Goal: Communication & Community: Answer question/provide support

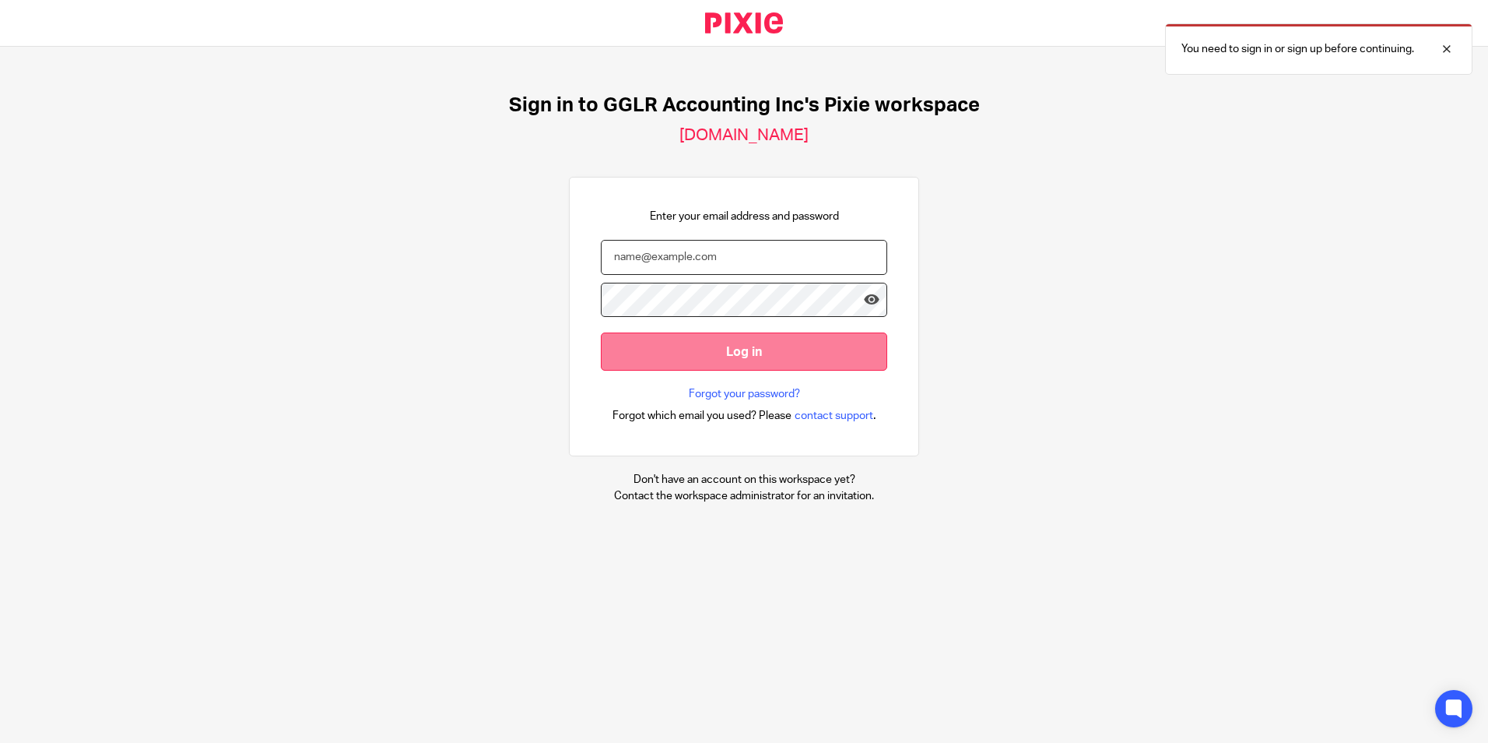
type input "info@gglraccounting.com"
click at [714, 359] on input "Log in" at bounding box center [744, 351] width 286 height 38
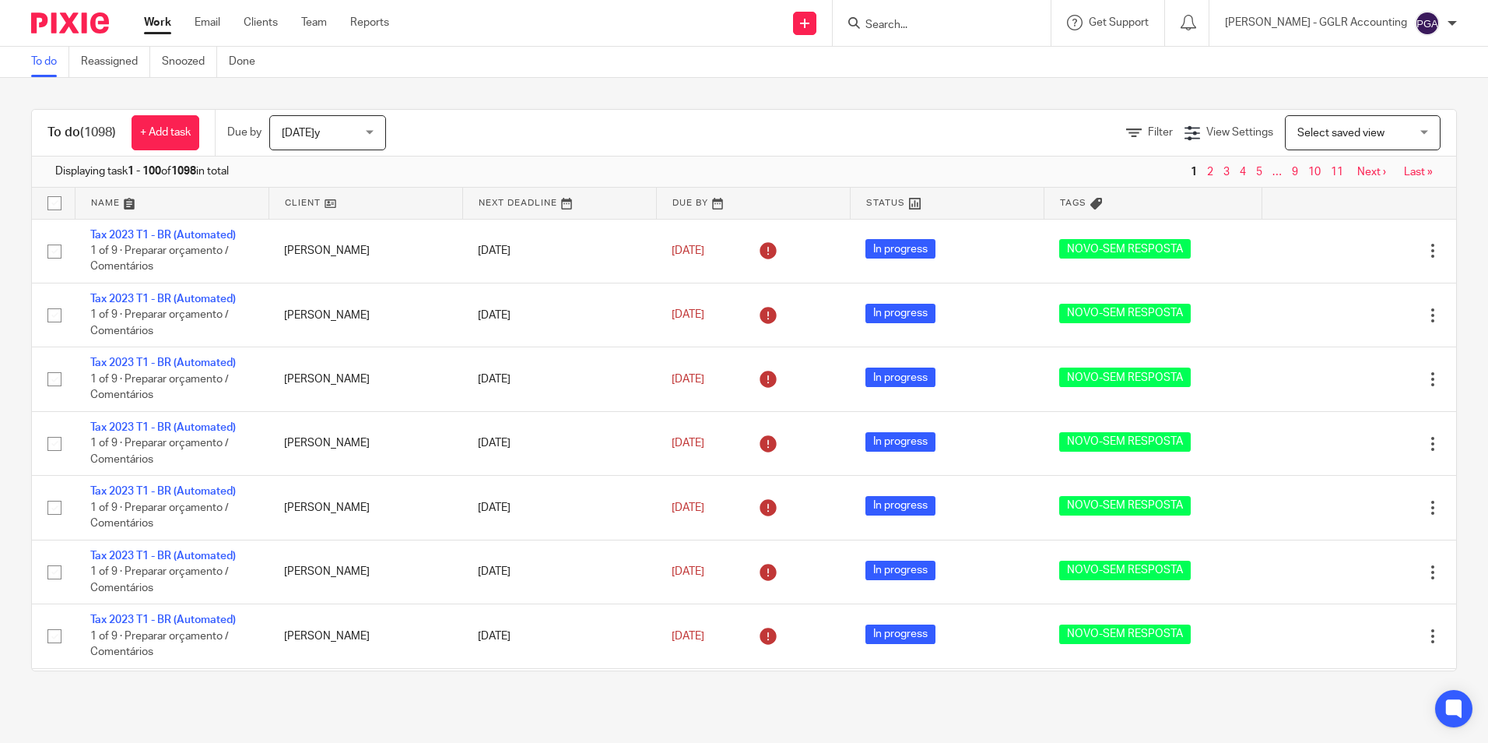
click at [920, 23] on input "Search" at bounding box center [934, 26] width 140 height 14
paste input "[EMAIL_ADDRESS][DOMAIN_NAME]"
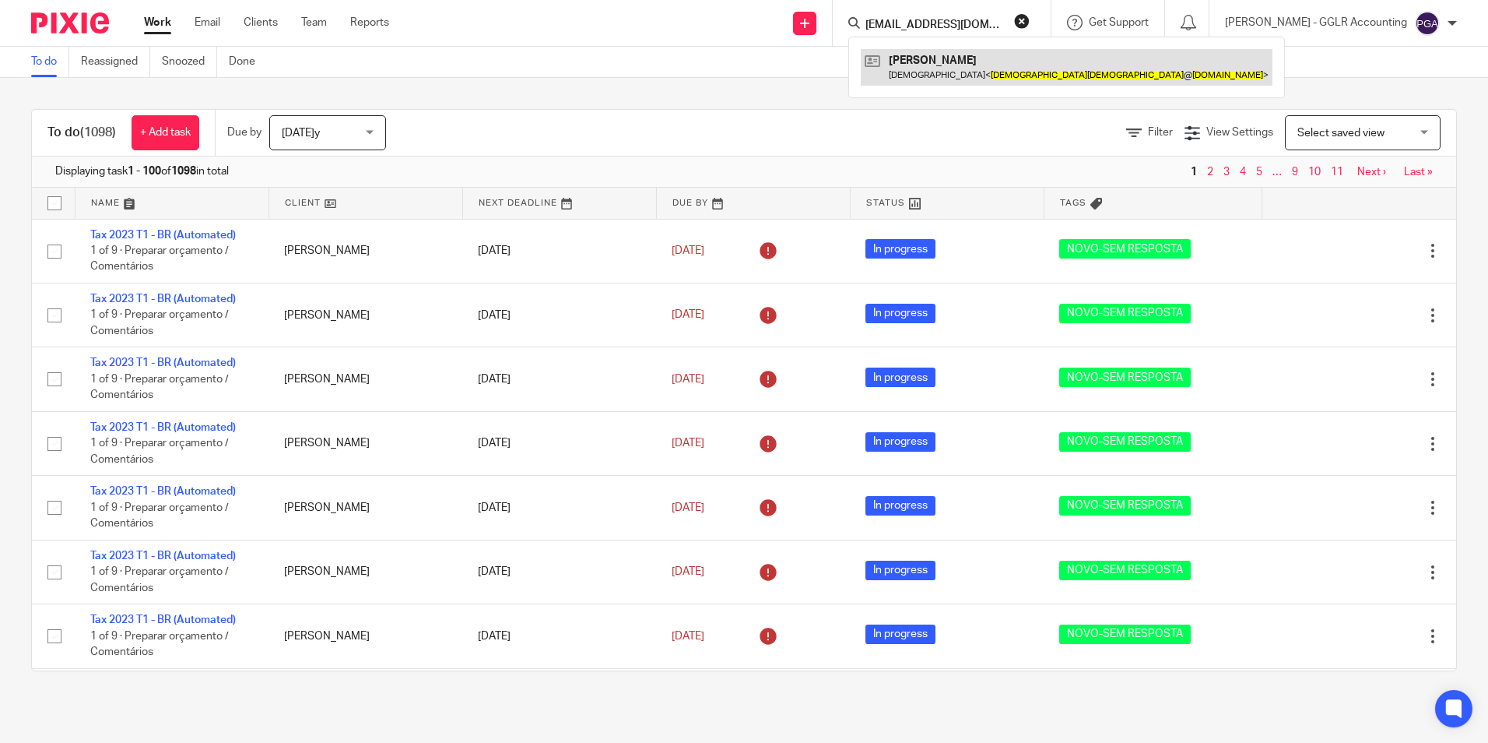
type input "[EMAIL_ADDRESS][DOMAIN_NAME]"
click at [986, 67] on link at bounding box center [1067, 67] width 412 height 36
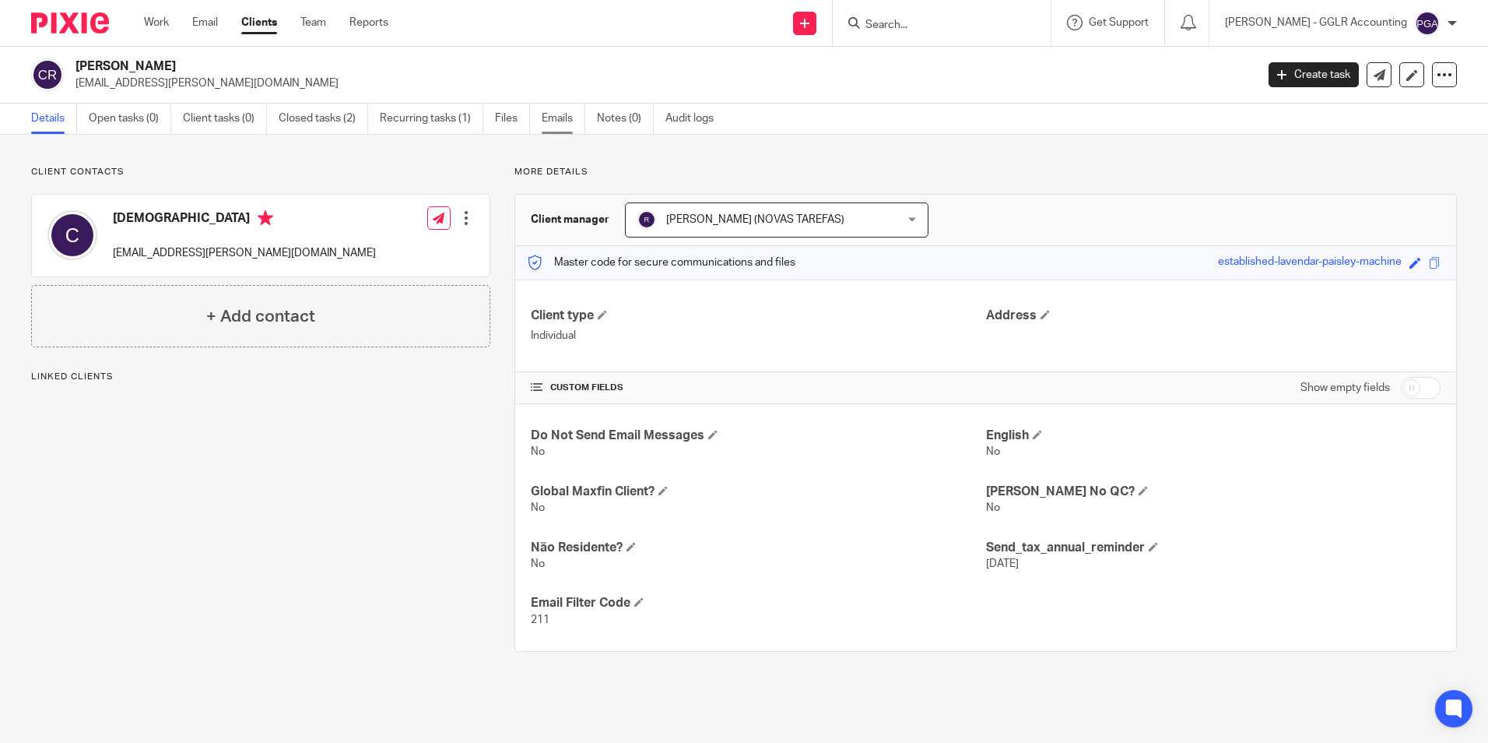
click at [564, 123] on link "Emails" at bounding box center [564, 119] width 44 height 30
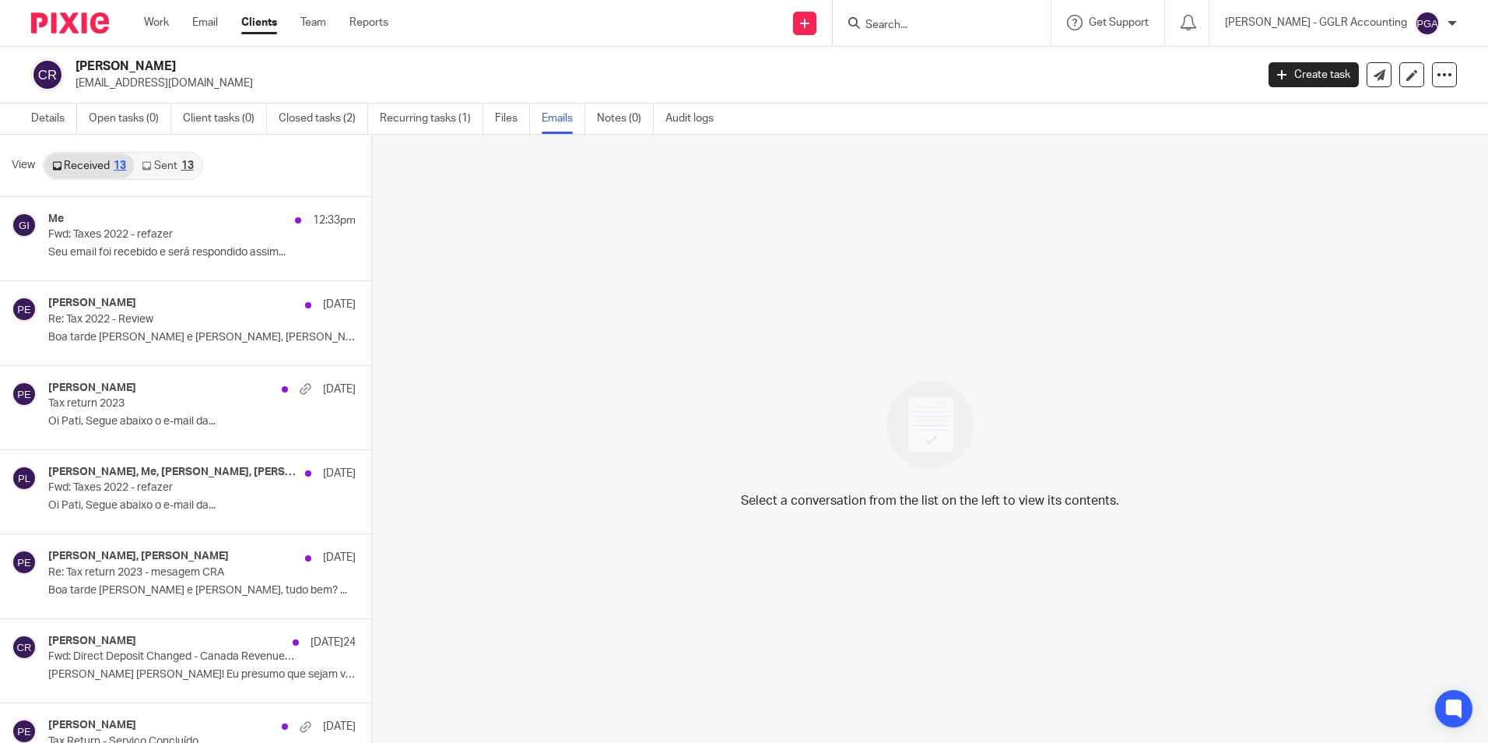
click at [165, 163] on link "Sent 13" at bounding box center [167, 165] width 67 height 25
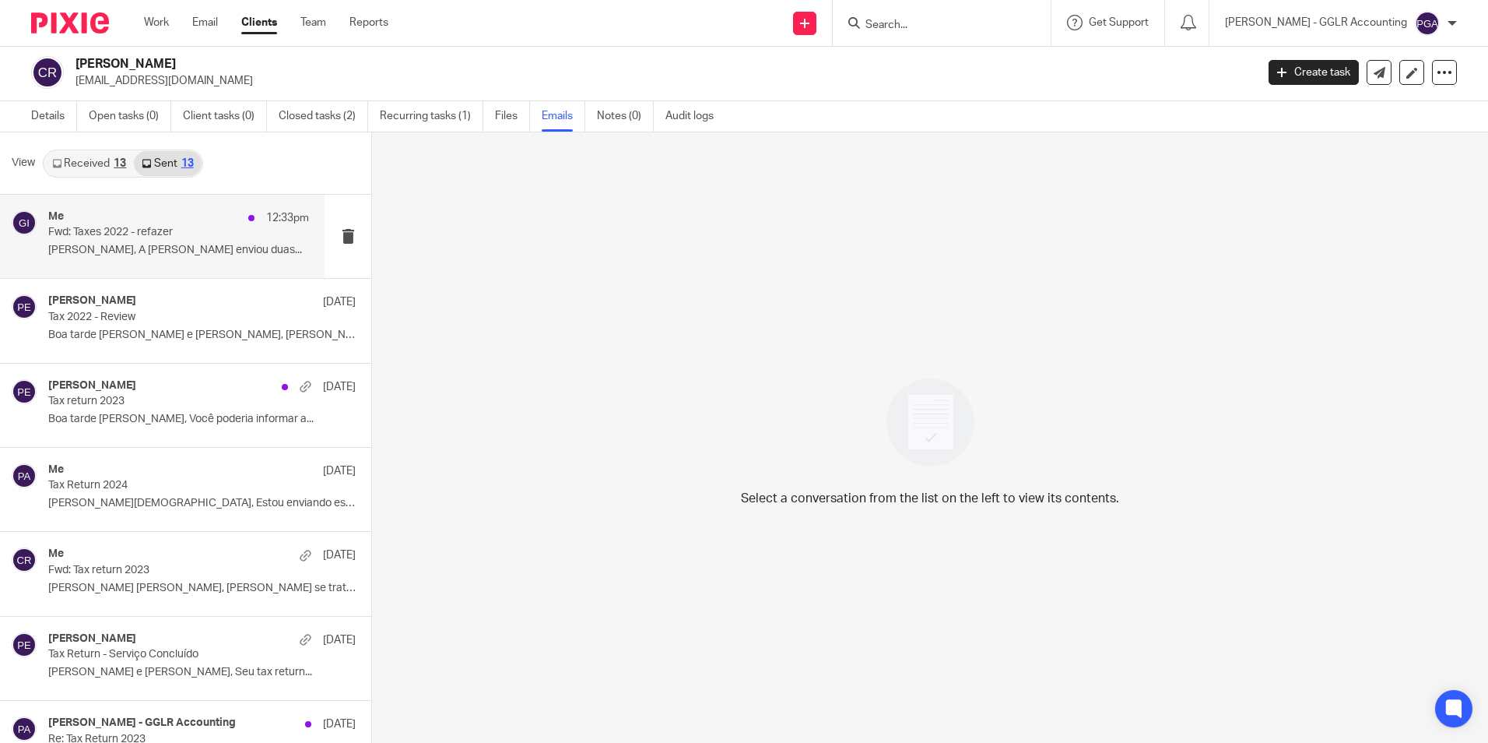
click at [97, 233] on p "Fwd: Taxes 2022 - refazer" at bounding box center [152, 232] width 209 height 13
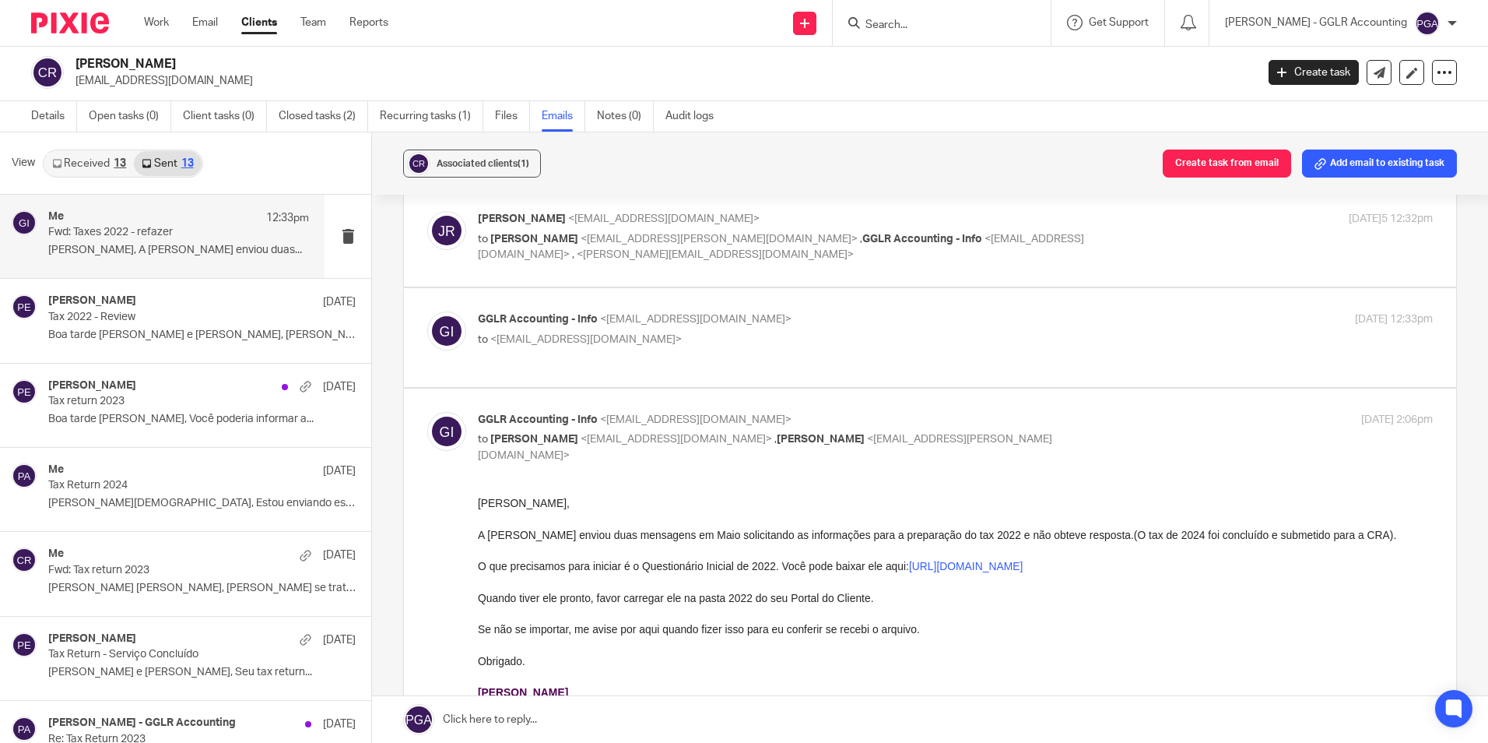
scroll to position [722, 0]
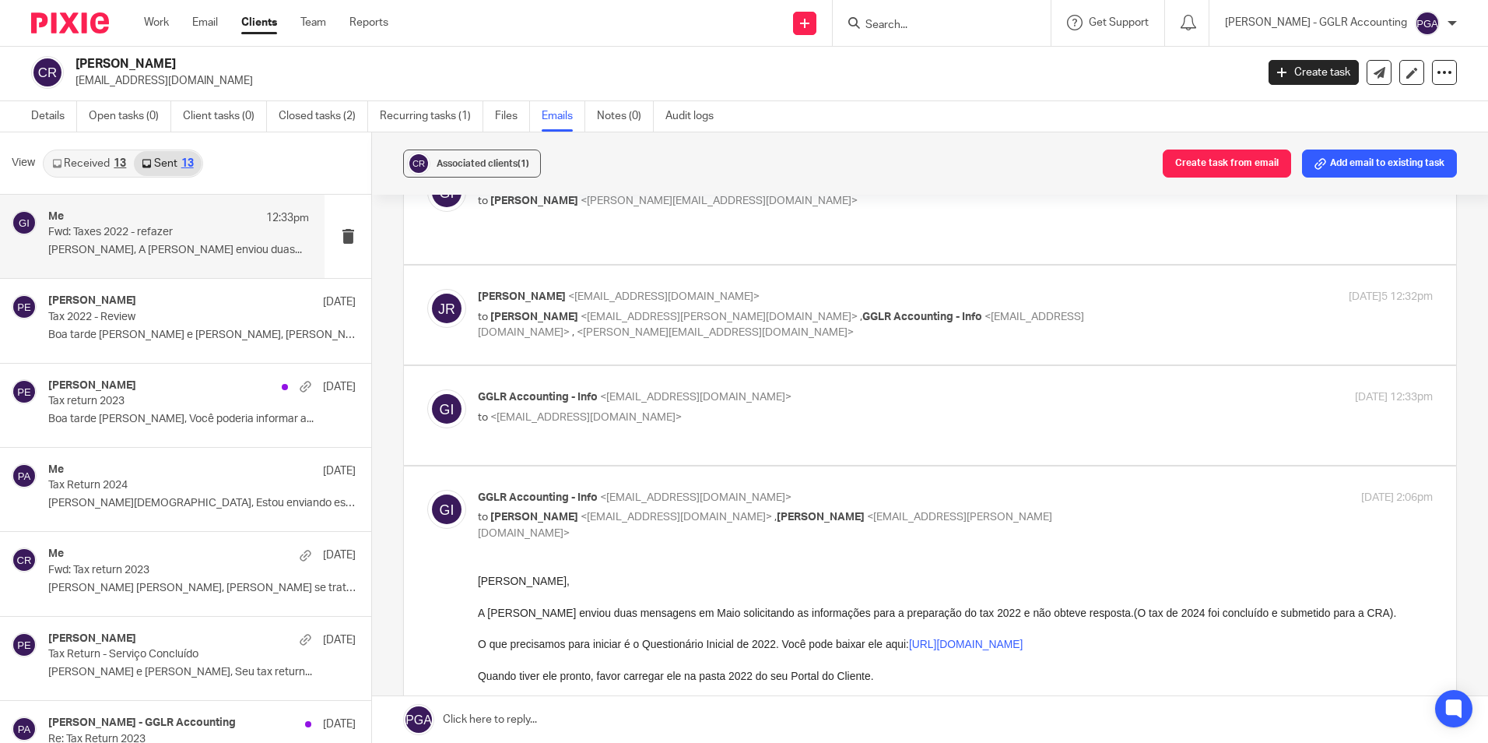
click at [547, 311] on span "[PERSON_NAME]" at bounding box center [534, 316] width 88 height 11
click at [482, 291] on span "Jacqueline Rocha" at bounding box center [522, 296] width 88 height 11
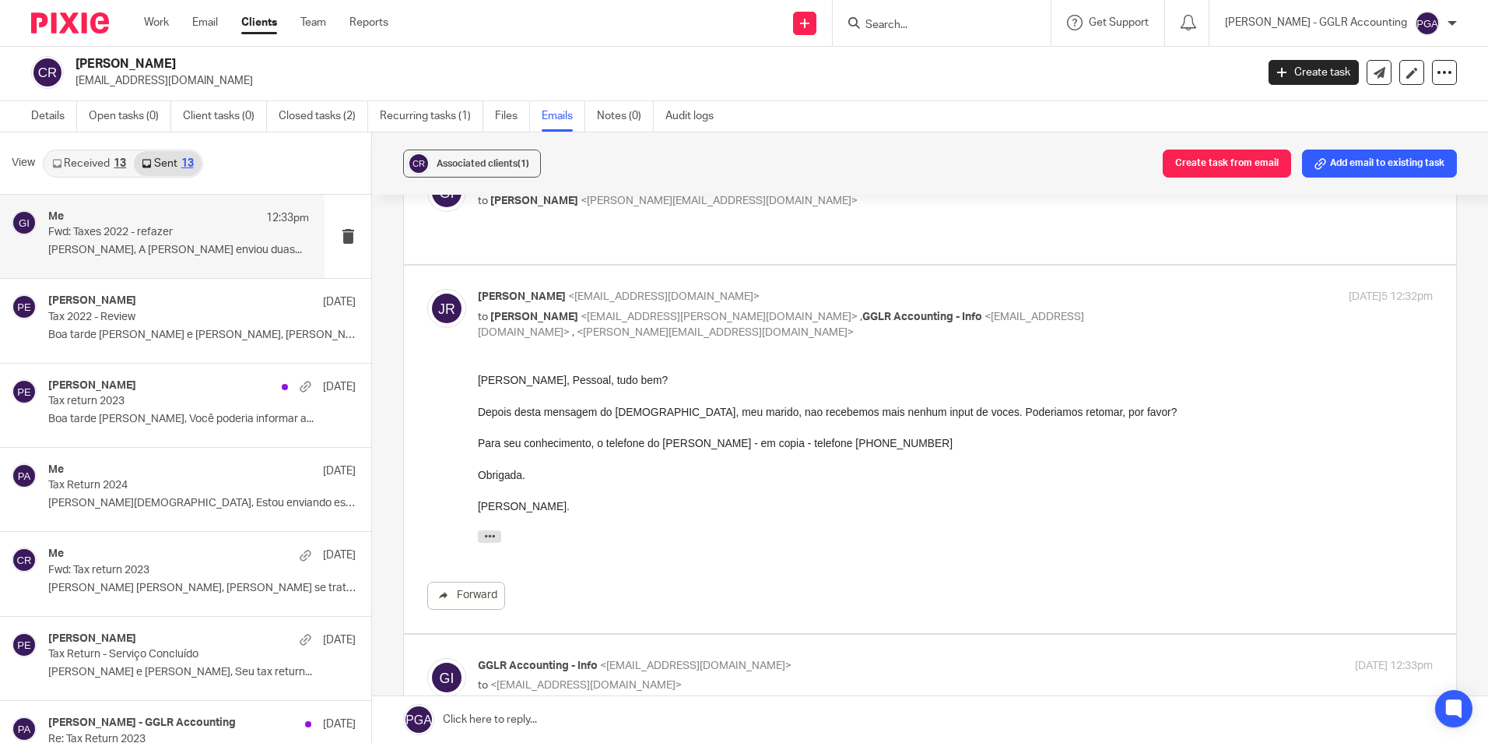
scroll to position [0, 0]
click at [496, 291] on span "Jacqueline Rocha" at bounding box center [522, 296] width 88 height 11
checkbox input "false"
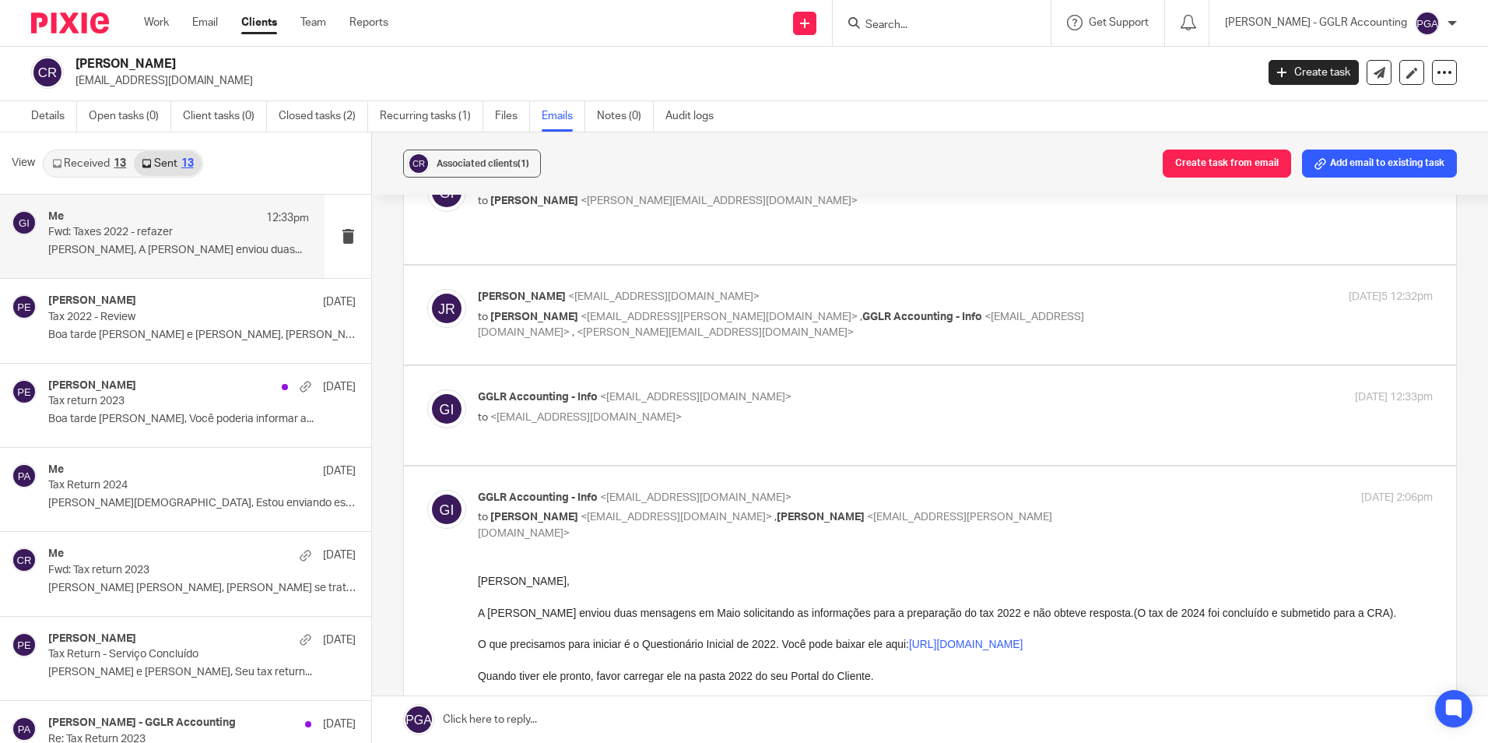
click at [547, 389] on p "GGLR Accounting - Info <info+canned.response@gglraccounting.com>" at bounding box center [796, 397] width 637 height 16
click at [529, 392] on span "GGLR Accounting - Info" at bounding box center [538, 397] width 120 height 11
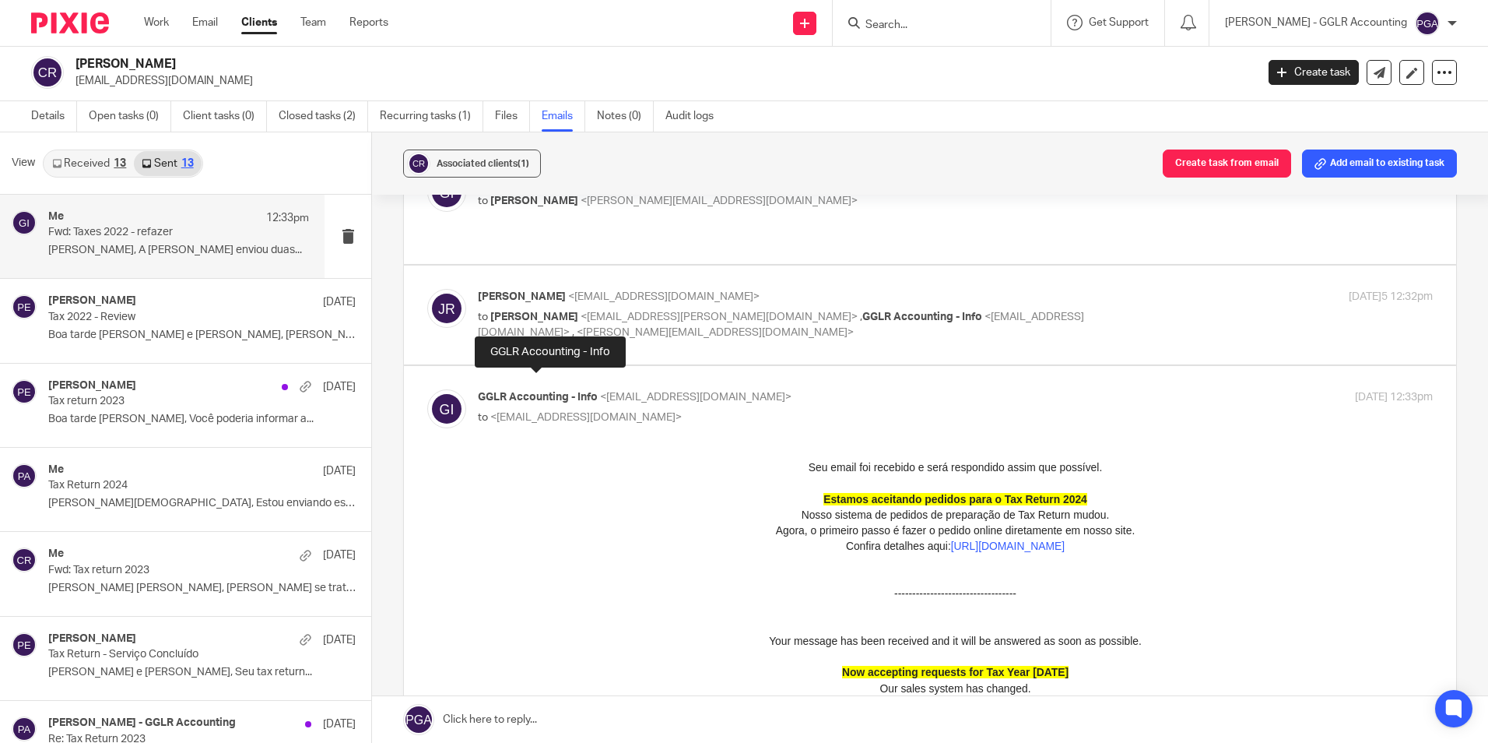
click at [525, 392] on span "GGLR Accounting - Info" at bounding box center [538, 397] width 120 height 11
checkbox input "false"
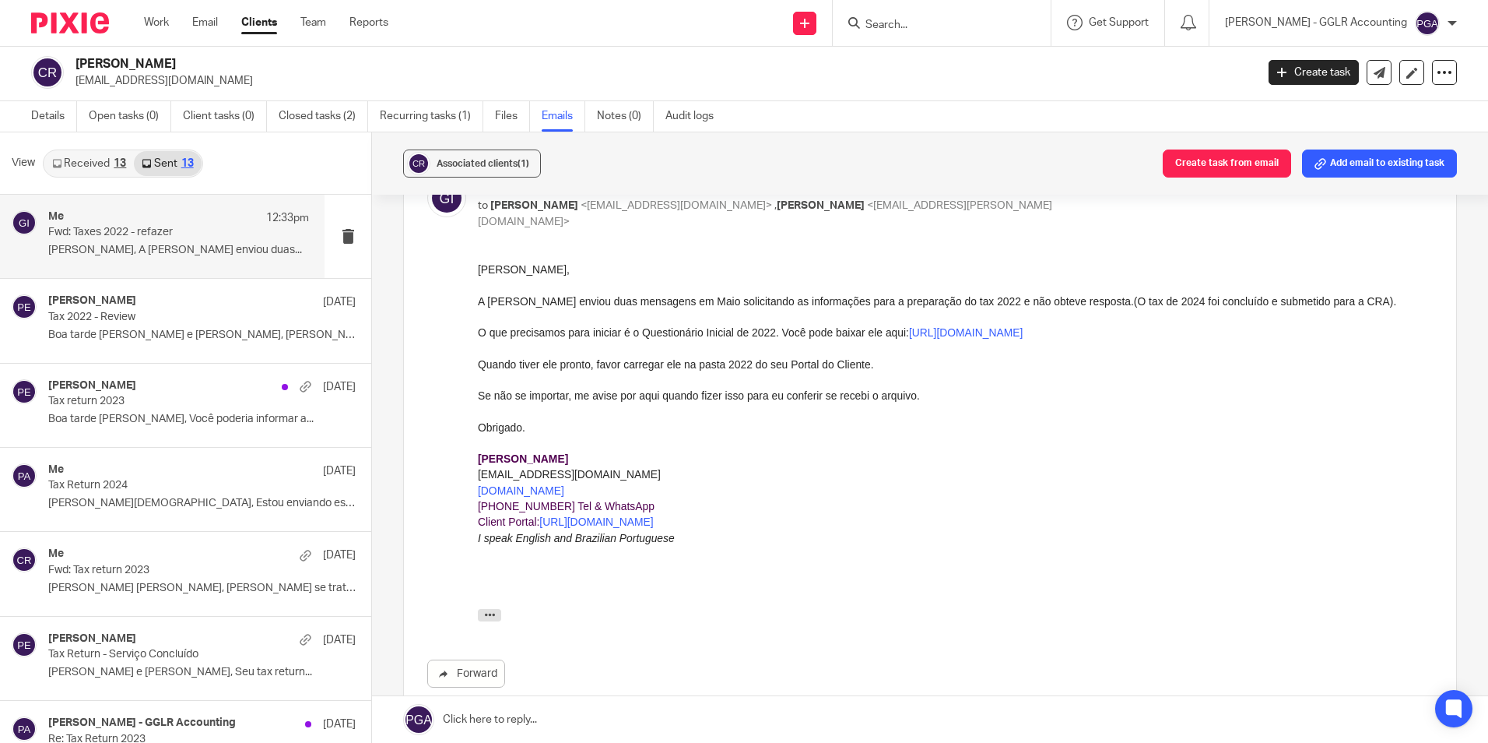
scroll to position [1112, 0]
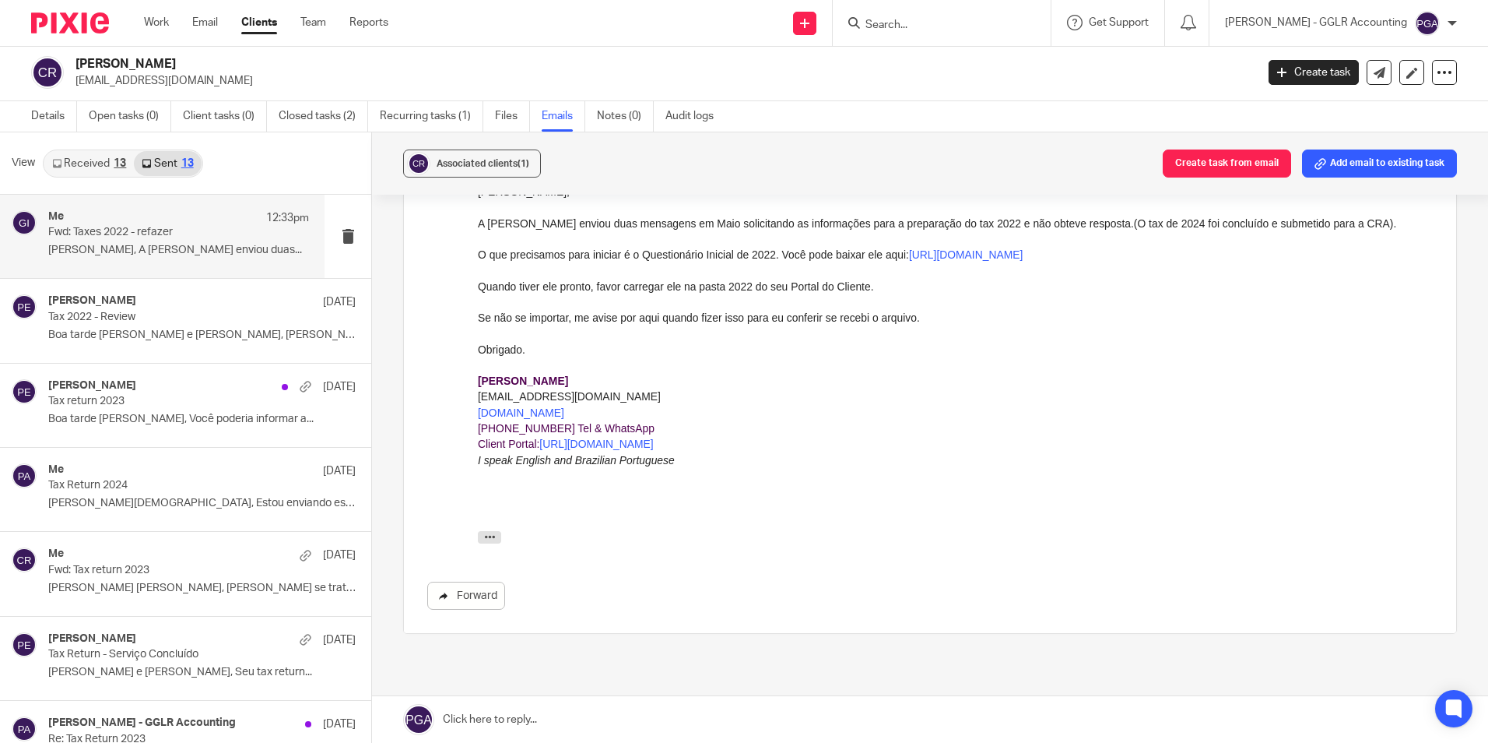
click at [460, 582] on link "Forward" at bounding box center [466, 596] width 78 height 28
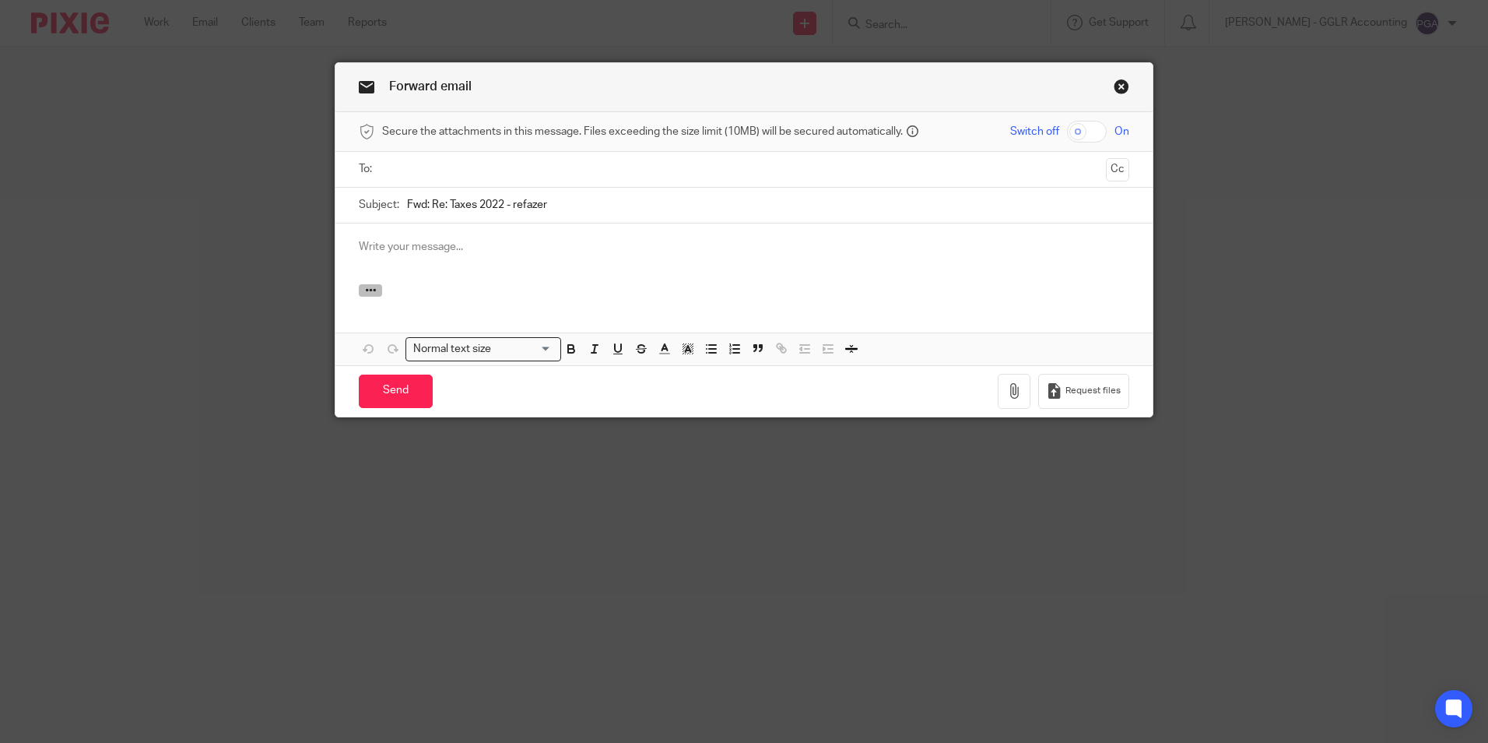
click at [369, 288] on icon "button" at bounding box center [371, 290] width 12 height 12
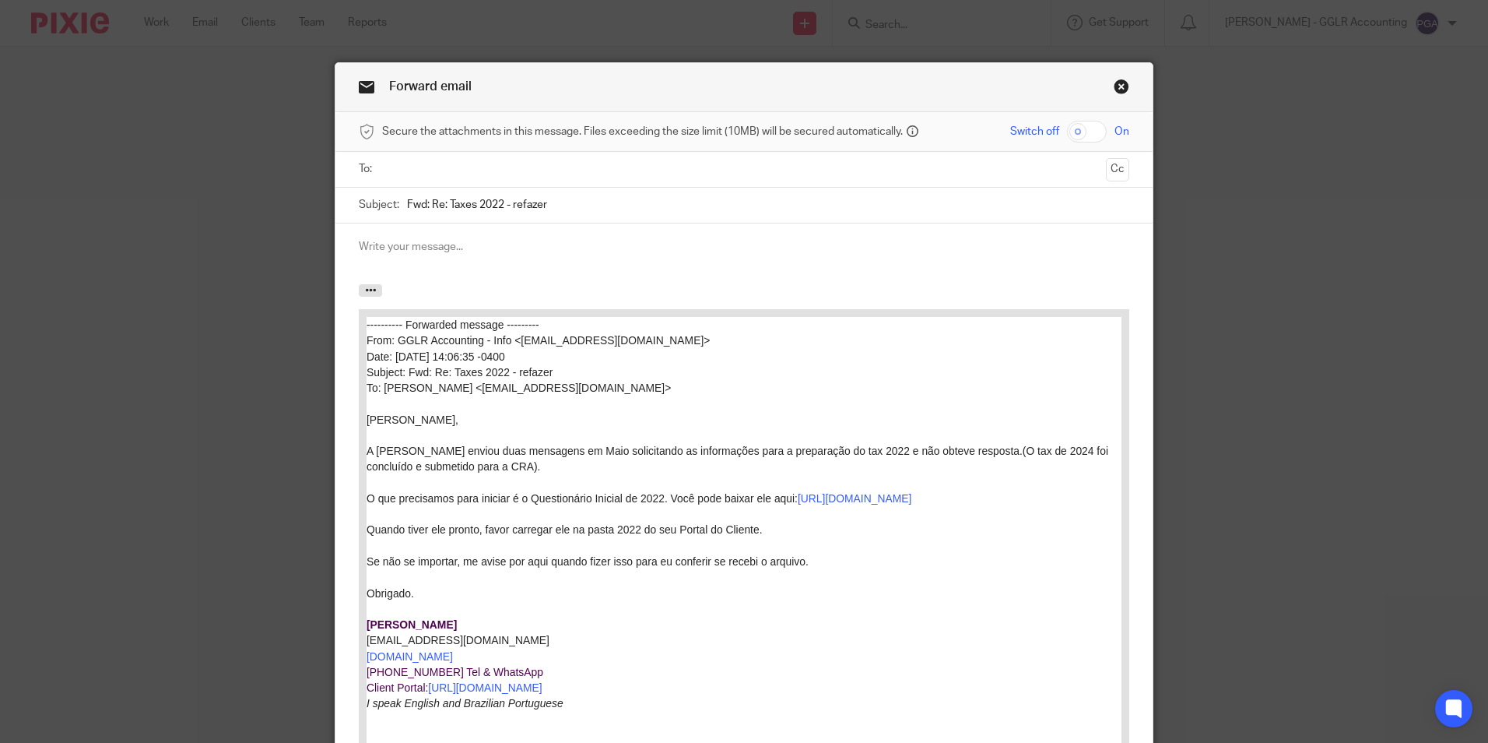
click at [431, 172] on input "text" at bounding box center [744, 169] width 712 height 18
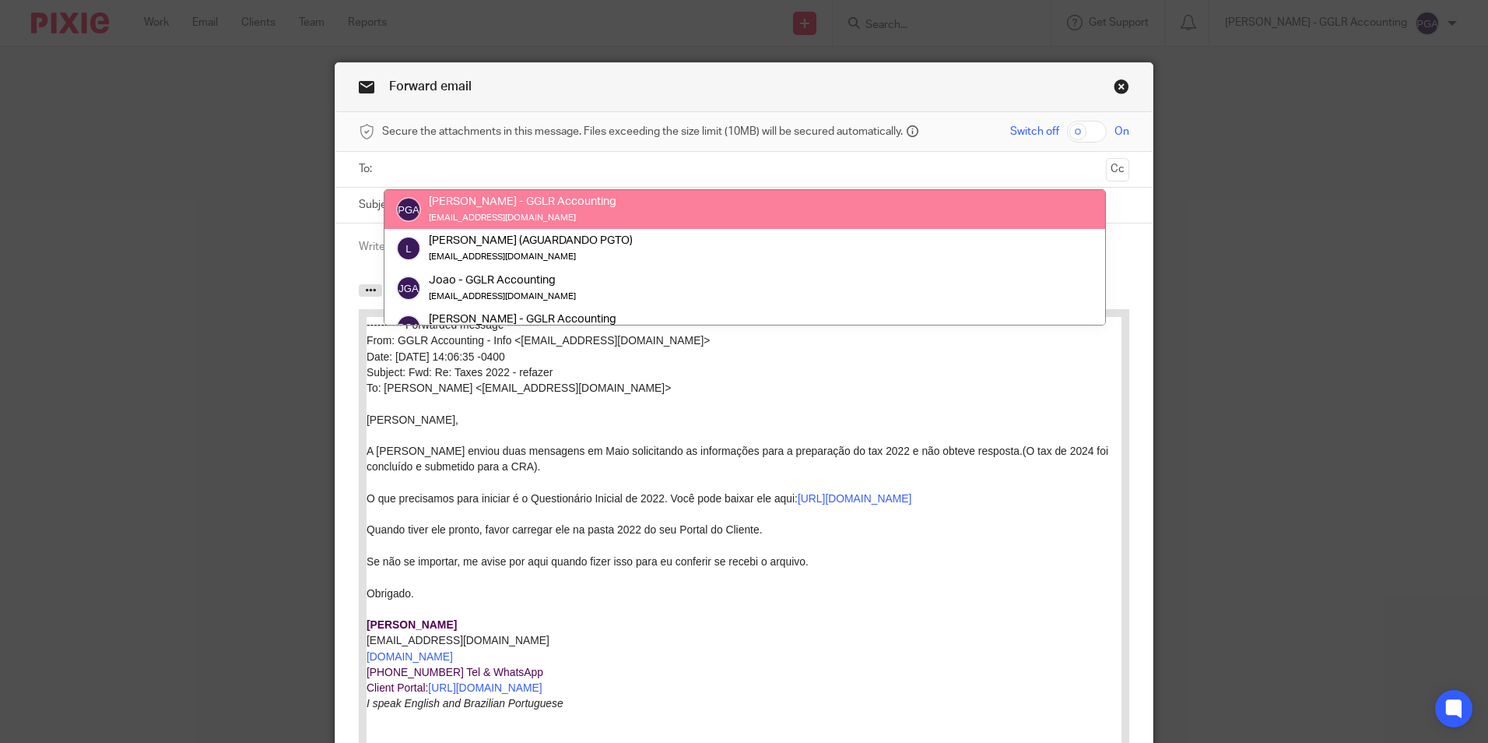
click at [407, 169] on input "text" at bounding box center [744, 169] width 712 height 18
type input "priscila"
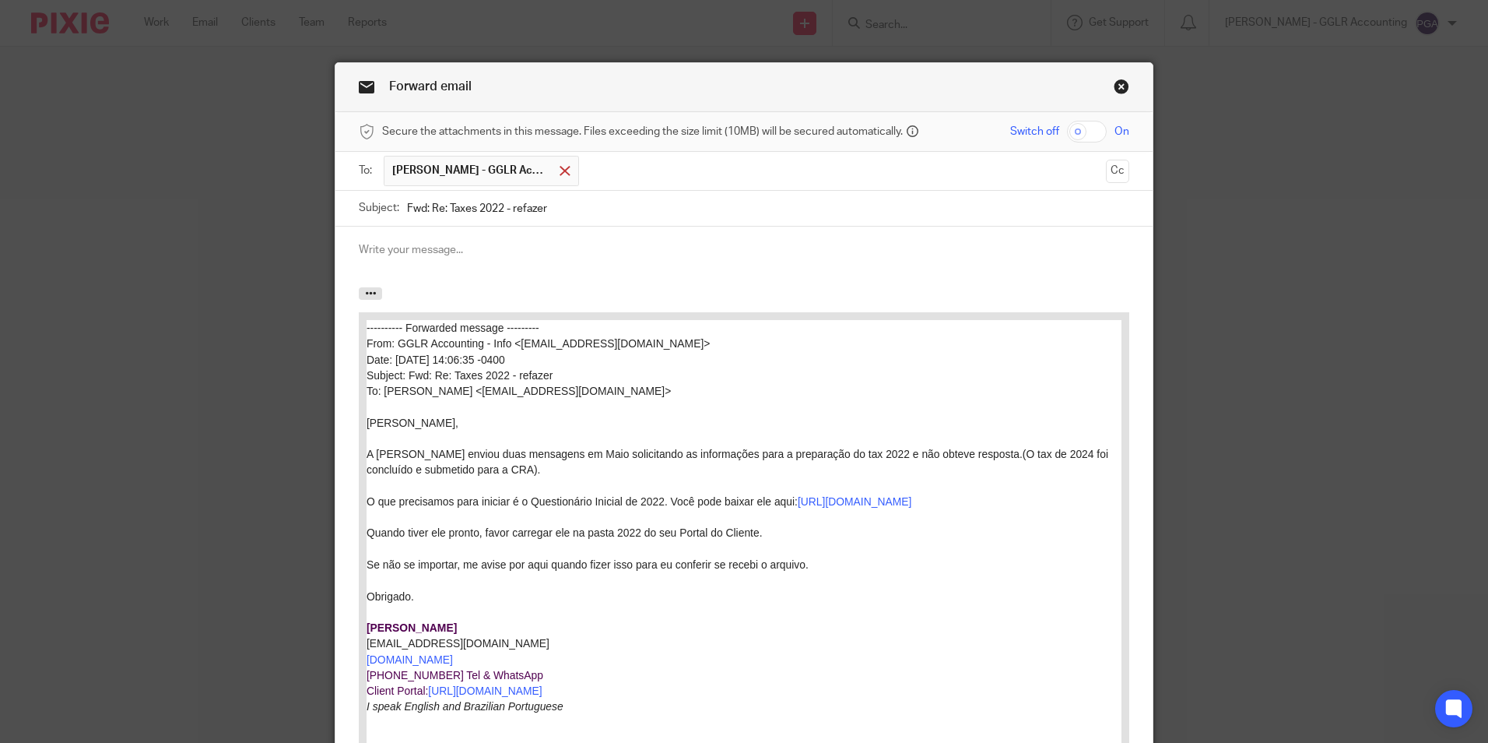
click at [560, 176] on span at bounding box center [565, 171] width 10 height 10
click at [391, 169] on input "text" at bounding box center [744, 169] width 712 height 18
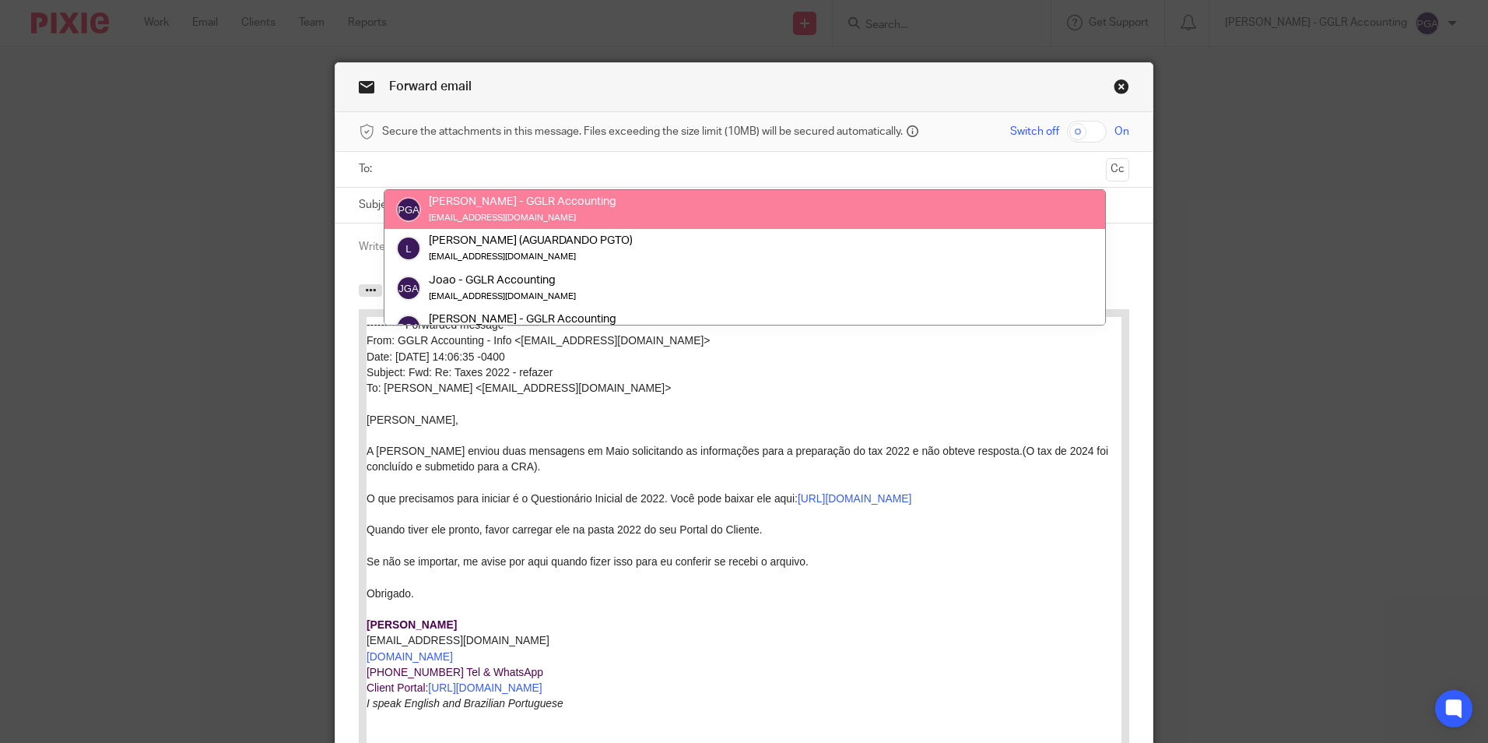
paste input "[EMAIL_ADDRESS][DOMAIN_NAME]"
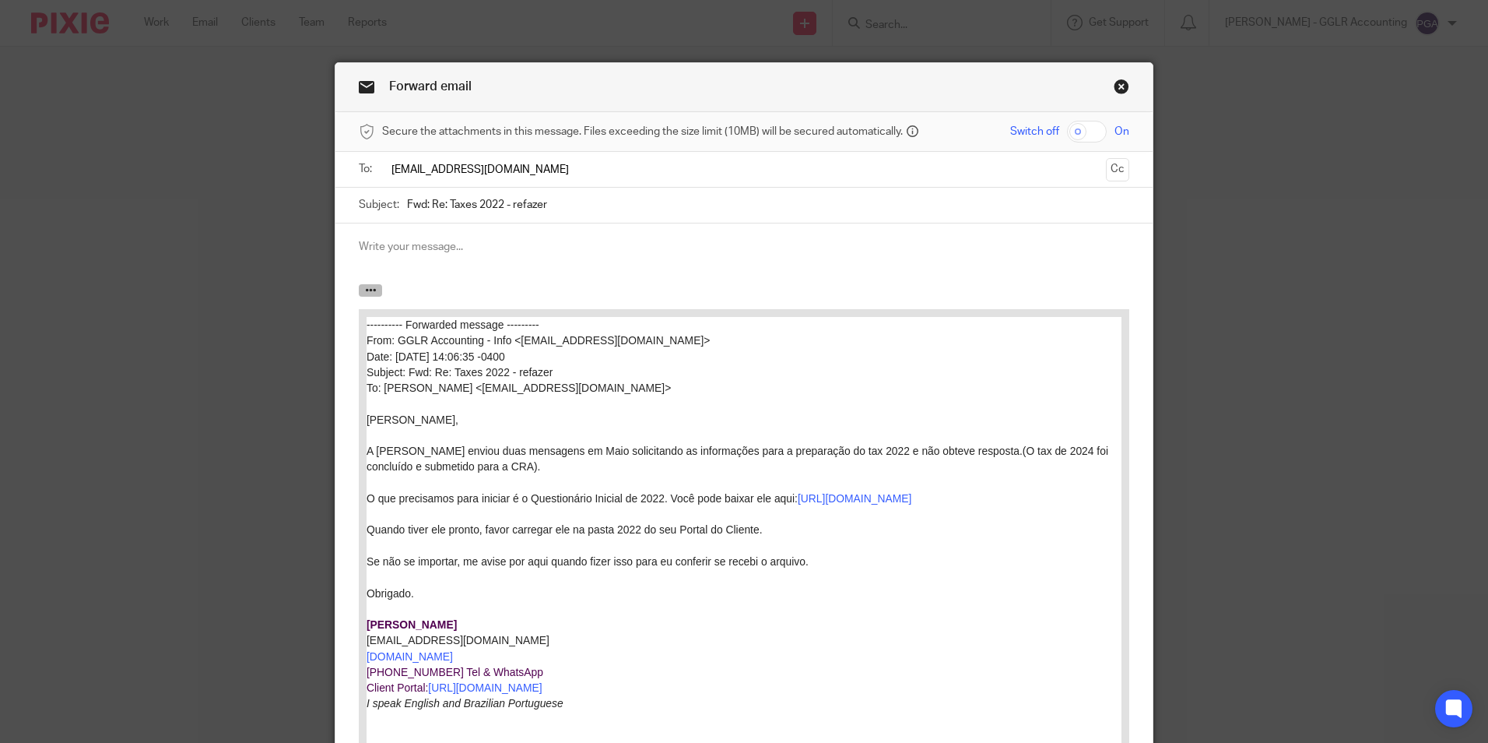
type input "[EMAIL_ADDRESS][DOMAIN_NAME]"
click at [359, 290] on button "button" at bounding box center [370, 290] width 23 height 12
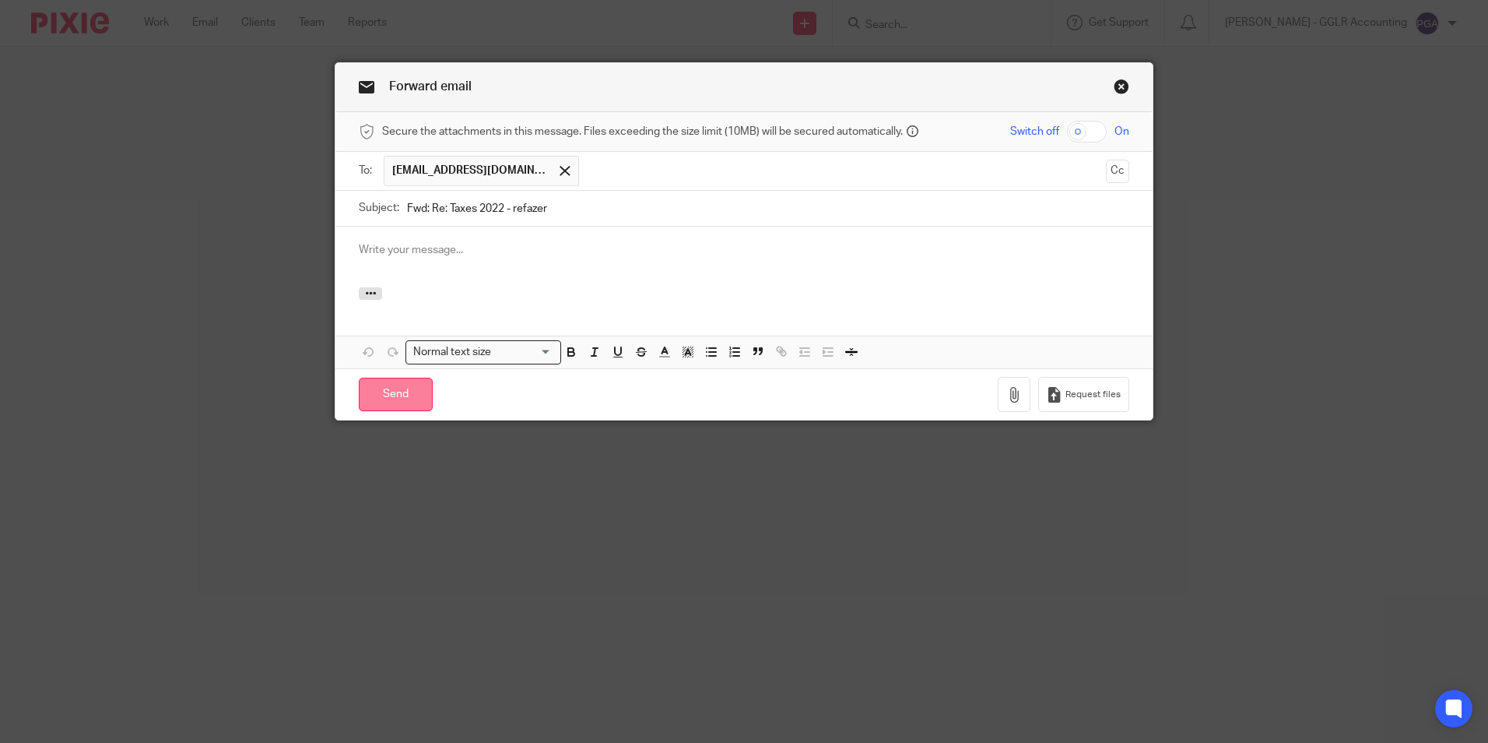
click at [378, 392] on input "Send" at bounding box center [396, 394] width 74 height 33
